Goal: Task Accomplishment & Management: Use online tool/utility

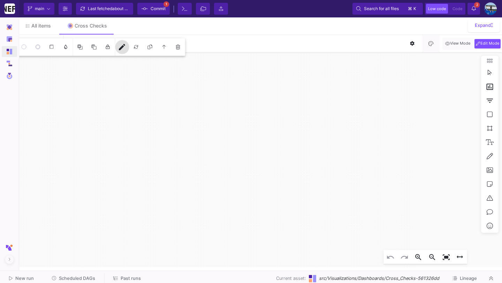
click at [28, 94] on icon "date Jan 1st 24 00:01 - Jan 31st 24 11:10 Widget amz platform Drag here to set …" at bounding box center [259, 159] width 485 height 215
click at [60, 277] on span "Scheduled DAGs" at bounding box center [77, 278] width 36 height 5
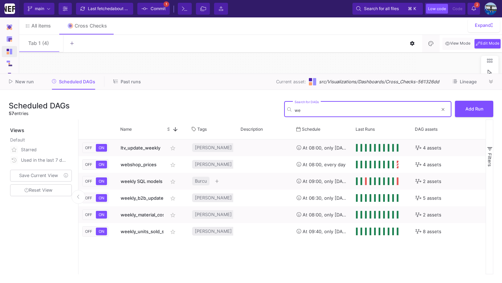
type input "w"
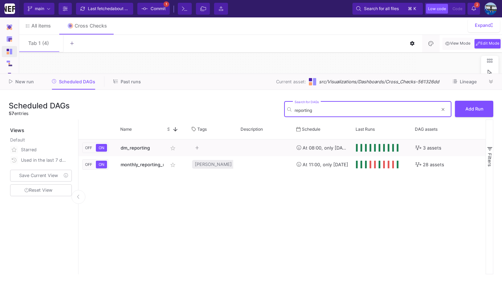
type input "reporting"
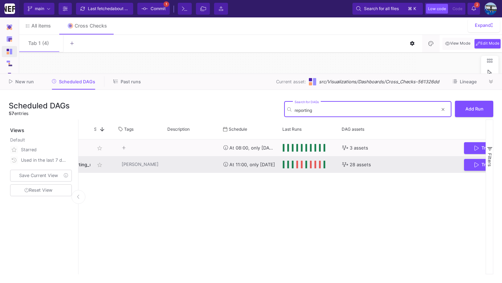
scroll to position [0, 135]
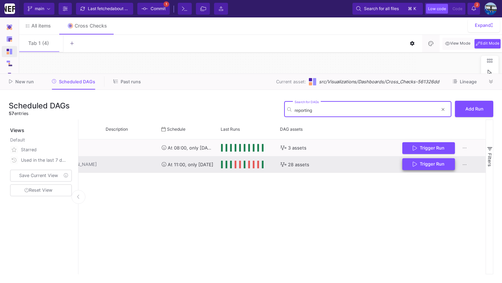
click at [431, 165] on span "Trigger Run" at bounding box center [432, 163] width 25 height 5
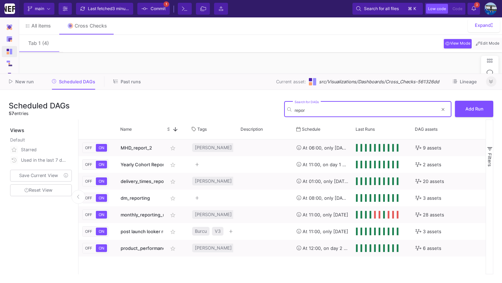
type input "repor"
click at [491, 81] on icon at bounding box center [491, 81] width 4 height 5
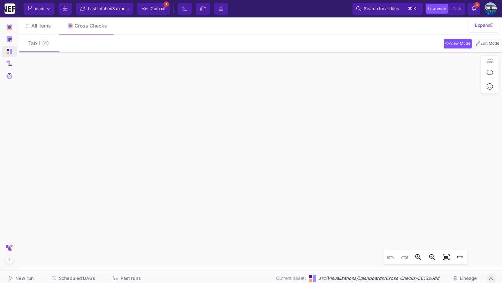
click at [475, 10] on icon at bounding box center [474, 8] width 4 height 5
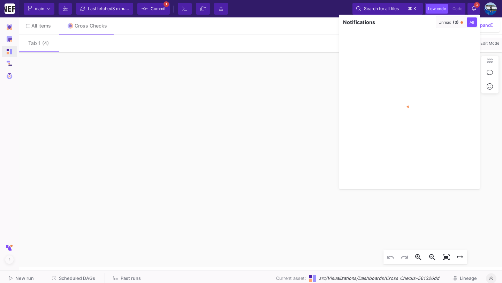
click at [440, 20] on div "Unread (3)" at bounding box center [449, 22] width 20 height 5
click at [432, 21] on button "button" at bounding box center [429, 22] width 10 height 10
click at [474, 10] on div at bounding box center [251, 141] width 502 height 283
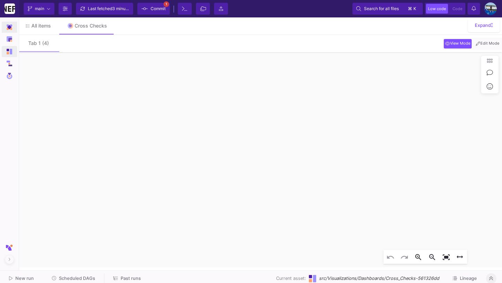
click at [10, 24] on div at bounding box center [10, 27] width 8 height 8
click at [10, 24] on img at bounding box center [10, 27] width 6 height 6
click at [74, 281] on button "Scheduled DAGs" at bounding box center [74, 278] width 60 height 11
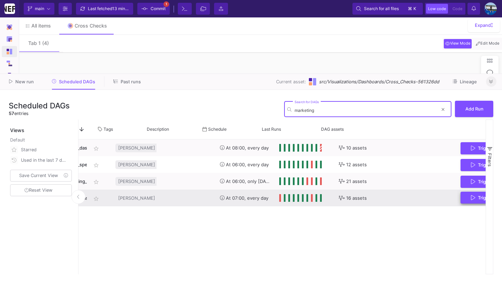
scroll to position [0, 94]
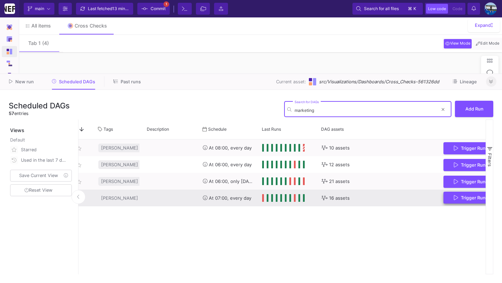
type input "marketing"
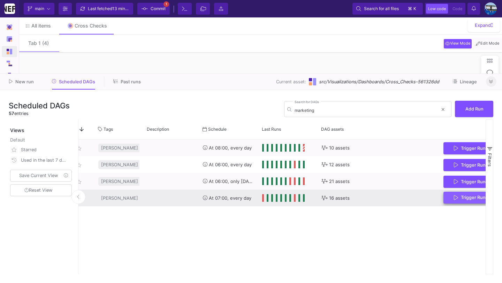
click at [469, 196] on span "Trigger Run" at bounding box center [473, 197] width 25 height 5
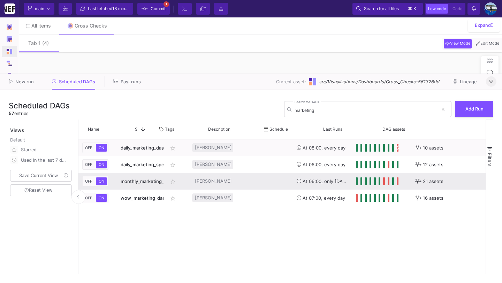
scroll to position [0, 135]
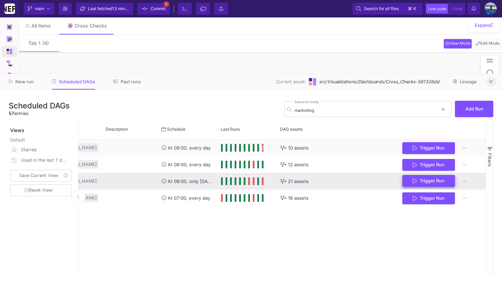
click at [435, 179] on span "Trigger Run" at bounding box center [432, 180] width 25 height 5
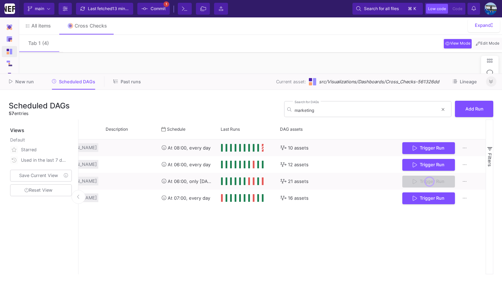
click at [491, 85] on button at bounding box center [491, 81] width 10 height 10
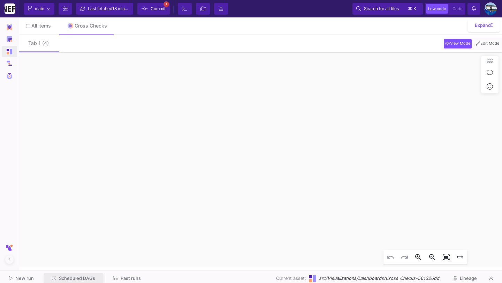
click at [77, 277] on span "Scheduled DAGs" at bounding box center [77, 278] width 36 height 5
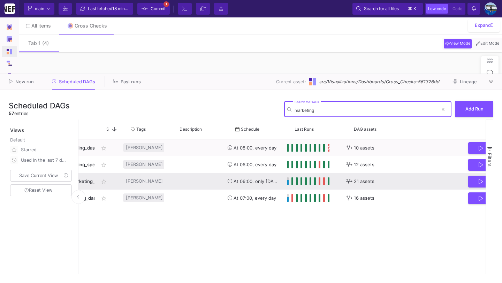
scroll to position [0, 113]
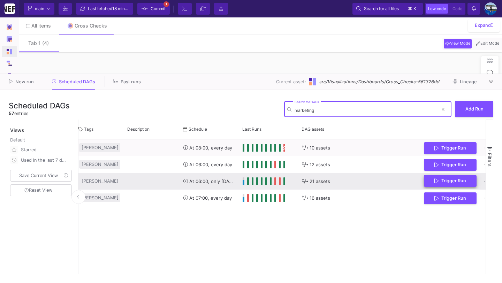
type input "marketing"
click at [431, 183] on button "Trigger Run" at bounding box center [450, 181] width 53 height 12
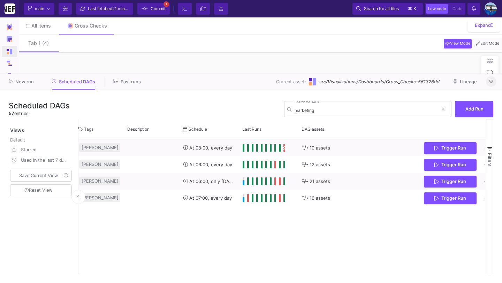
click at [488, 84] on button at bounding box center [491, 81] width 10 height 10
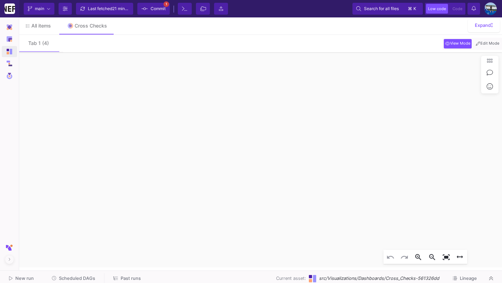
click at [484, 48] on button "Edit Mode" at bounding box center [488, 43] width 26 height 9
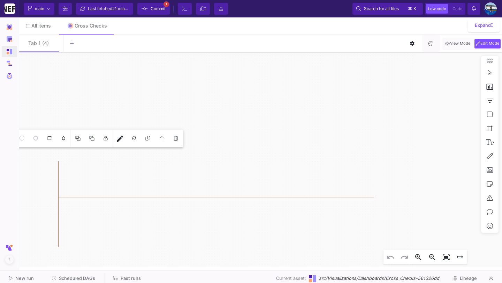
click div "2025-08-01 26336 9981 2025-08-02 19511 110 5625 2025-08-03 29492 8684 2025-08-0…"
click at [120, 136] on mat-icon "edit" at bounding box center [120, 139] width 8 height 8
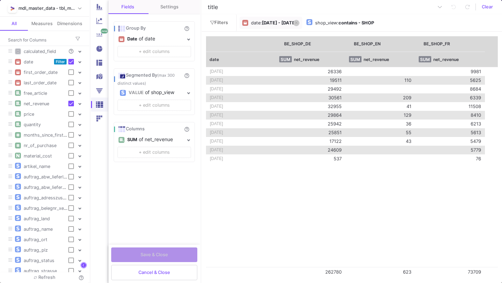
click at [298, 23] on icon at bounding box center [296, 23] width 3 height 5
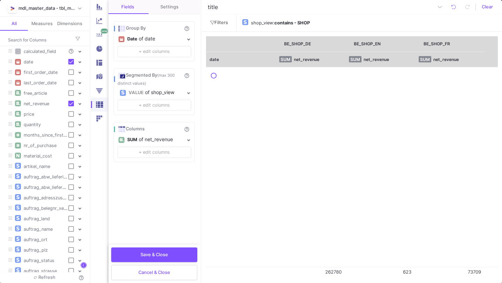
click at [0, 0] on icon at bounding box center [0, 0] width 0 height 0
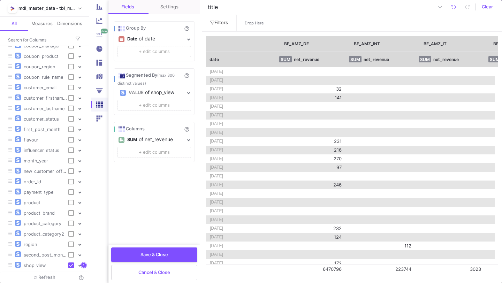
scroll to position [339, 0]
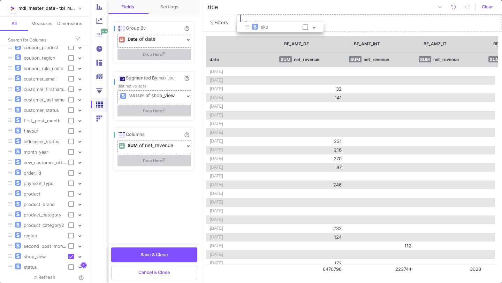
drag, startPoint x: 35, startPoint y: 259, endPoint x: 281, endPoint y: 21, distance: 342.2
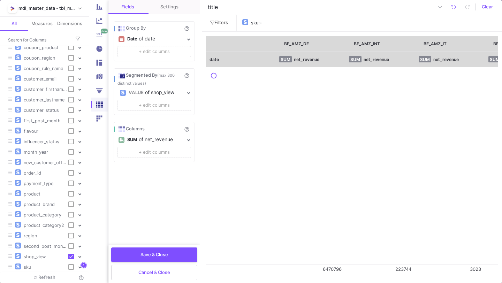
scroll to position [329, 0]
click at [260, 25] on div ": -" at bounding box center [270, 23] width 24 height 10
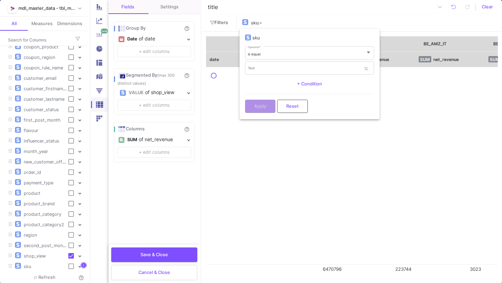
click at [256, 76] on div "is equal Operator * Text + Condition" at bounding box center [309, 68] width 129 height 45
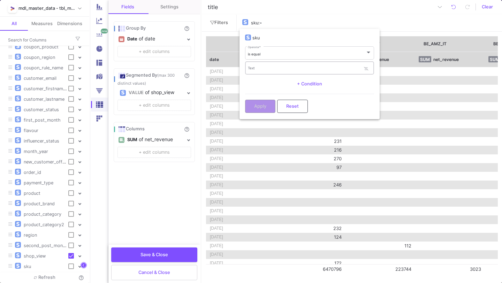
click at [256, 67] on input "Text" at bounding box center [304, 69] width 113 height 5
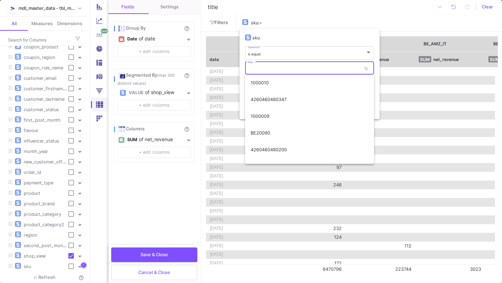
paste input "BE30341"
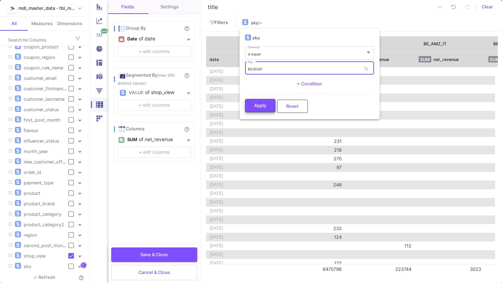
type input "BE30341"
click at [258, 107] on span "Apply" at bounding box center [260, 105] width 12 height 5
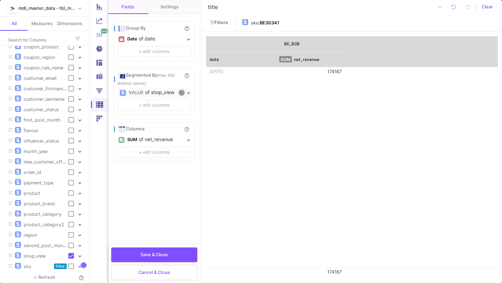
click at [180, 93] on button at bounding box center [182, 93] width 6 height 6
checkbox input "false"
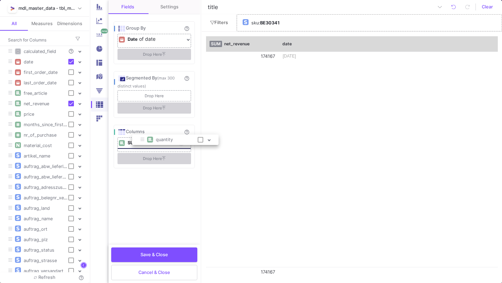
drag, startPoint x: 44, startPoint y: 126, endPoint x: 175, endPoint y: 142, distance: 131.6
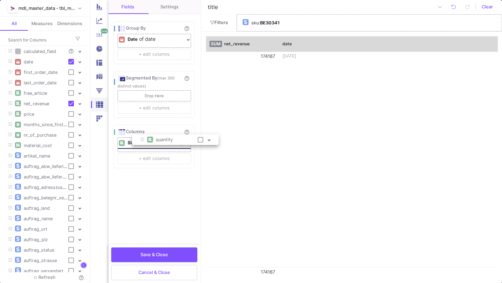
checkbox input "true"
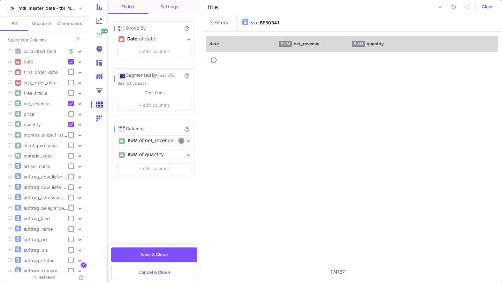
click at [182, 140] on icon at bounding box center [181, 141] width 2 height 4
checkbox input "false"
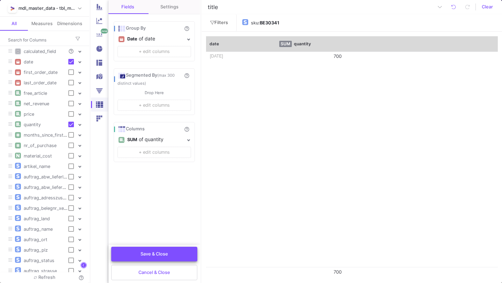
click at [148, 258] on button "Save & Close" at bounding box center [154, 254] width 86 height 15
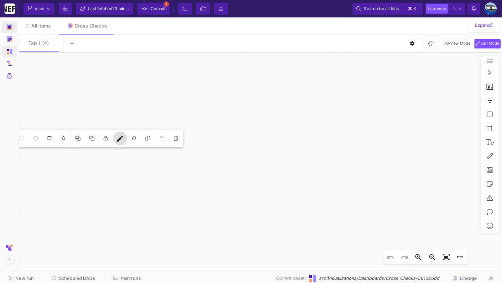
click at [6, 31] on div "Develop" at bounding box center [9, 27] width 15 height 11
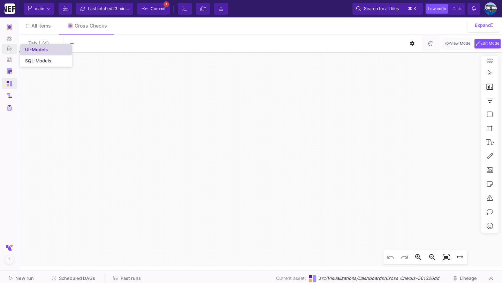
click at [32, 49] on div "UI-Models" at bounding box center [36, 50] width 23 height 6
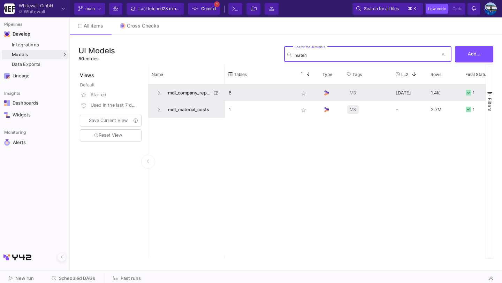
type input "materi"
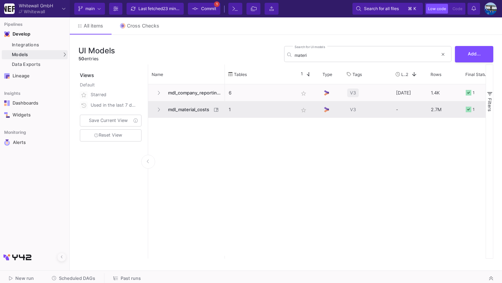
click at [177, 109] on span "mdl_material_costs" at bounding box center [188, 109] width 48 height 16
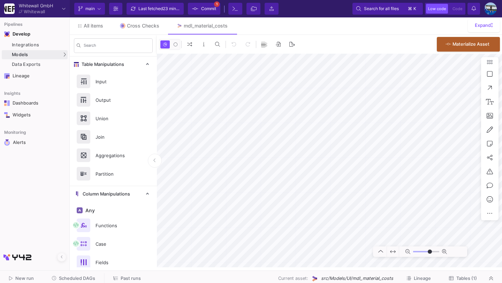
type input "-1"
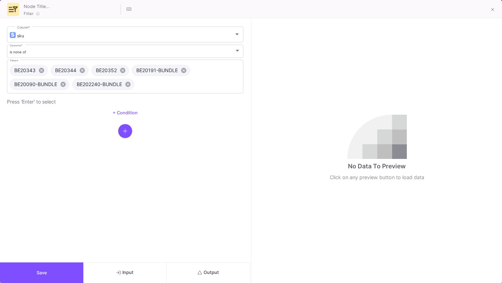
click at [53, 271] on button "Save" at bounding box center [41, 273] width 83 height 21
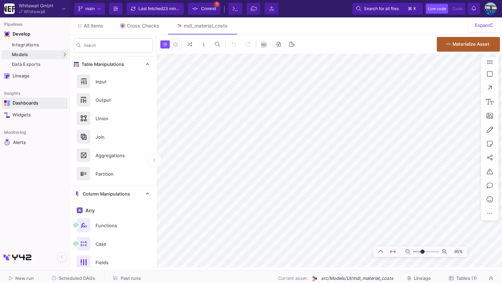
click at [43, 105] on div "Dashboards" at bounding box center [35, 103] width 45 height 6
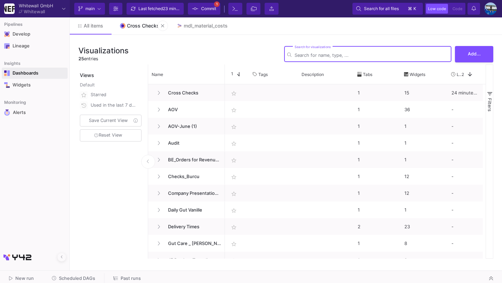
click at [132, 22] on link "Cross Checks" at bounding box center [140, 25] width 56 height 17
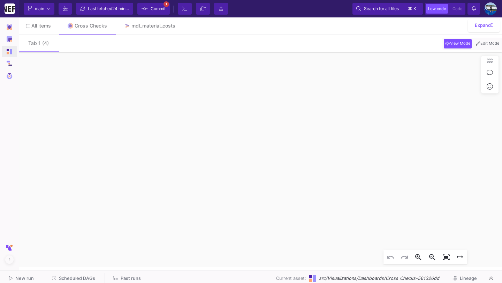
click at [80, 95] on icon "date Jan 1st 24 00:01 - Jan 31st 24 11:10 Widget amz platform Drag here to set …" at bounding box center [259, 159] width 485 height 215
click div "2025-04-29 700"
click at [480, 44] on span "Edit Mode" at bounding box center [488, 44] width 26 height 6
click div "date SUM quantity"
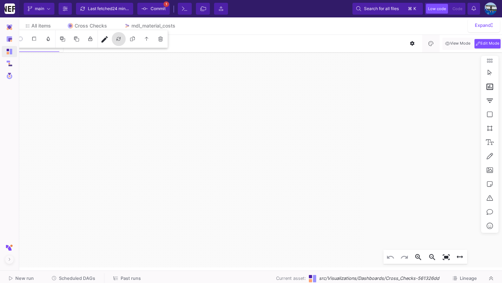
click at [112, 37] on button at bounding box center [119, 39] width 14 height 14
click at [105, 38] on mat-icon "edit" at bounding box center [104, 39] width 8 height 8
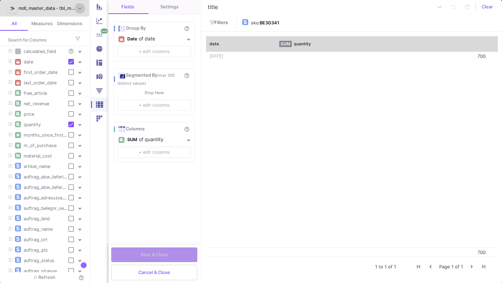
click at [158, 251] on div "Save & Close" at bounding box center [154, 255] width 86 height 15
click at [158, 273] on span "Cancel & Close" at bounding box center [154, 272] width 32 height 5
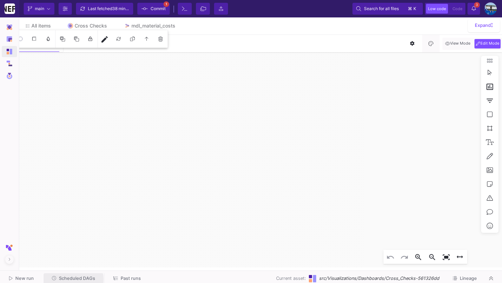
click at [71, 279] on span "Scheduled DAGs" at bounding box center [77, 278] width 36 height 5
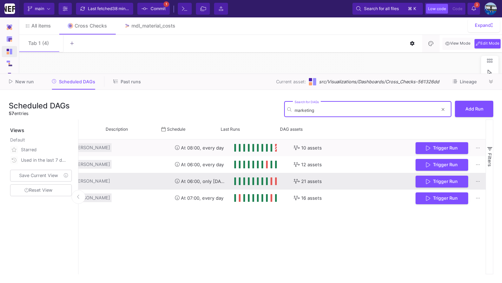
scroll to position [0, 135]
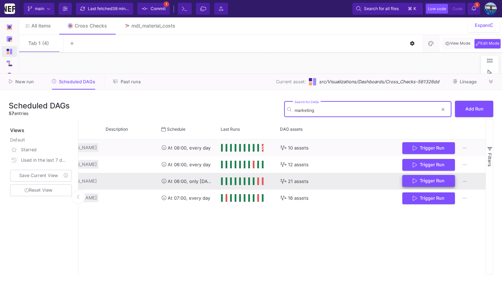
type input "marketing"
click at [435, 181] on span "Trigger Run" at bounding box center [432, 180] width 25 height 5
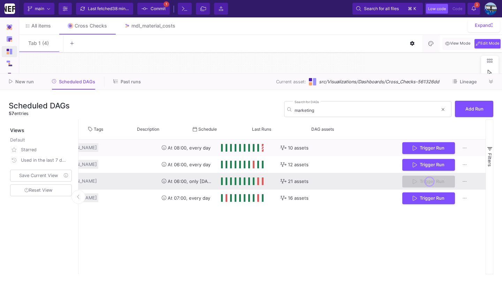
scroll to position [0, 0]
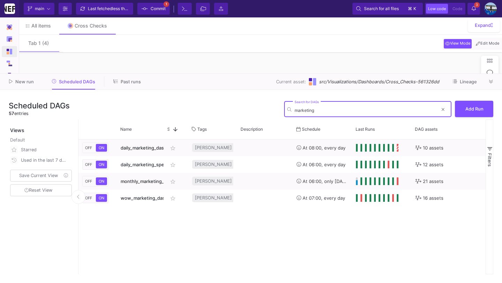
type input "marketing"
type input "m"
type input "marketi"
type input "m"
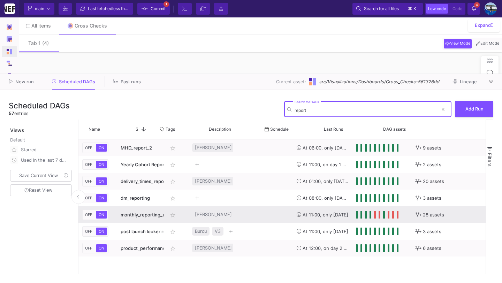
scroll to position [0, 135]
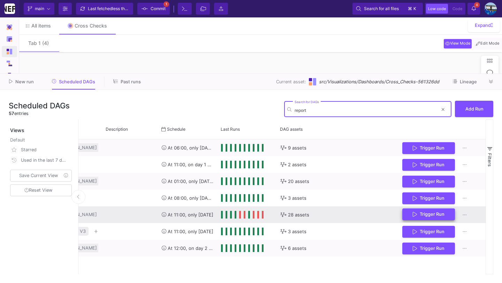
type input "report"
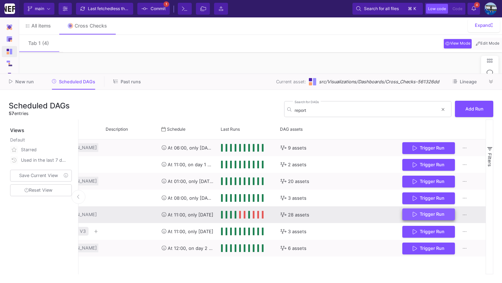
click at [410, 218] on button "Trigger Run" at bounding box center [428, 214] width 53 height 12
